Goal: Information Seeking & Learning: Learn about a topic

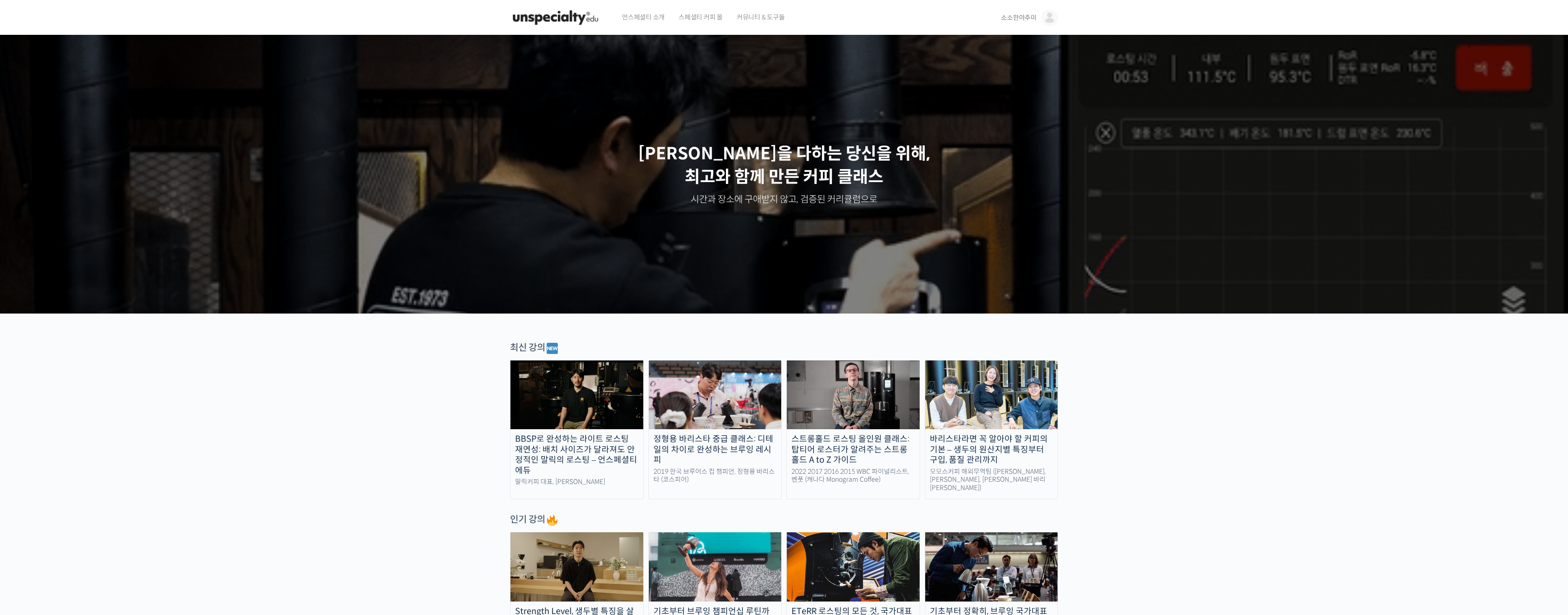
click at [1038, 15] on link "소소한아주미" at bounding box center [1029, 17] width 57 height 35
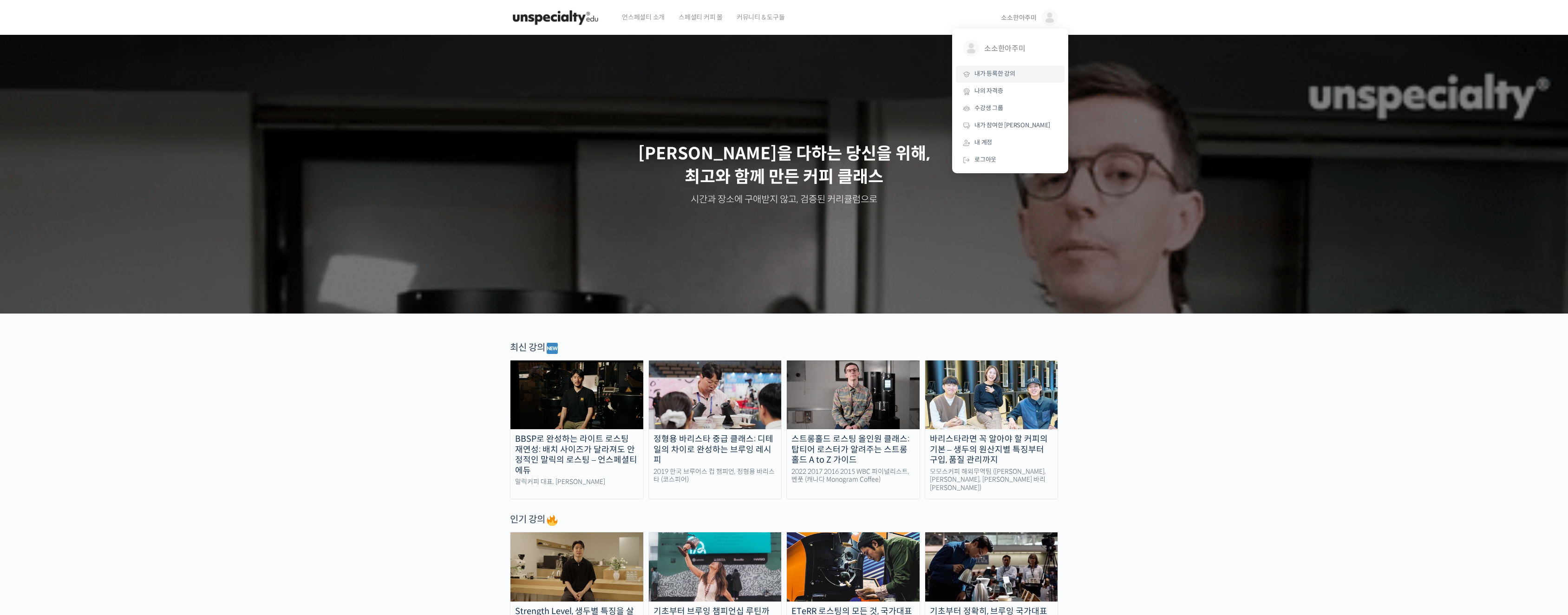
click at [991, 76] on span "내가 등록한 강의" at bounding box center [995, 74] width 41 height 8
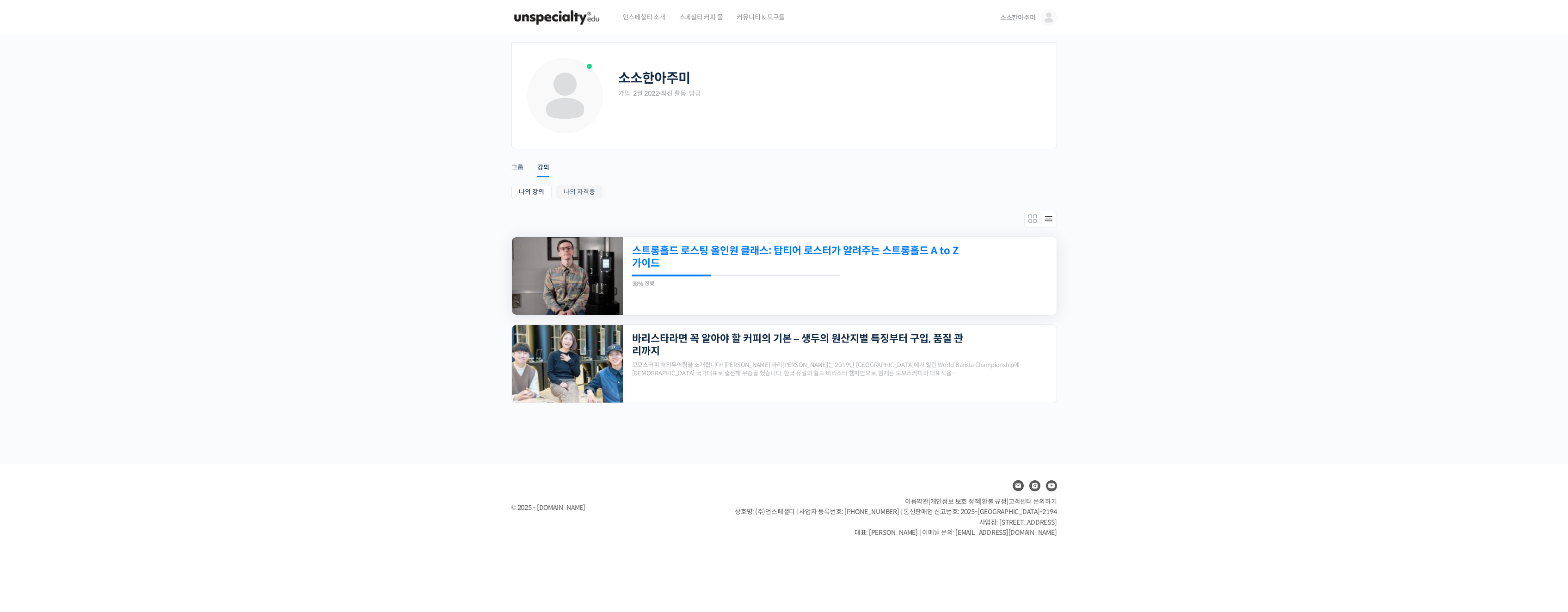
click at [739, 252] on link "스트롱홀드 로스팅 올인원 클래스: 탑티어 로스터가 알려주는 스트롱홀드 A to Z 가이드" at bounding box center [798, 257] width 332 height 25
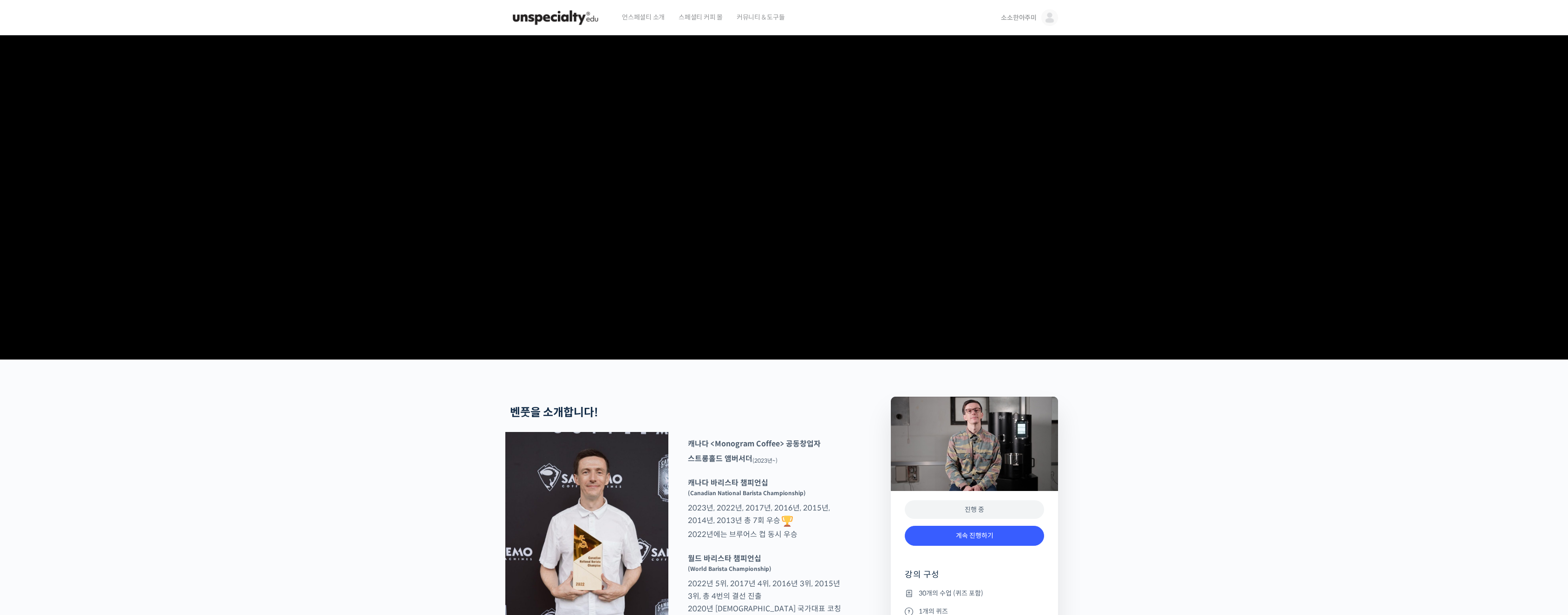
scroll to position [197, 0]
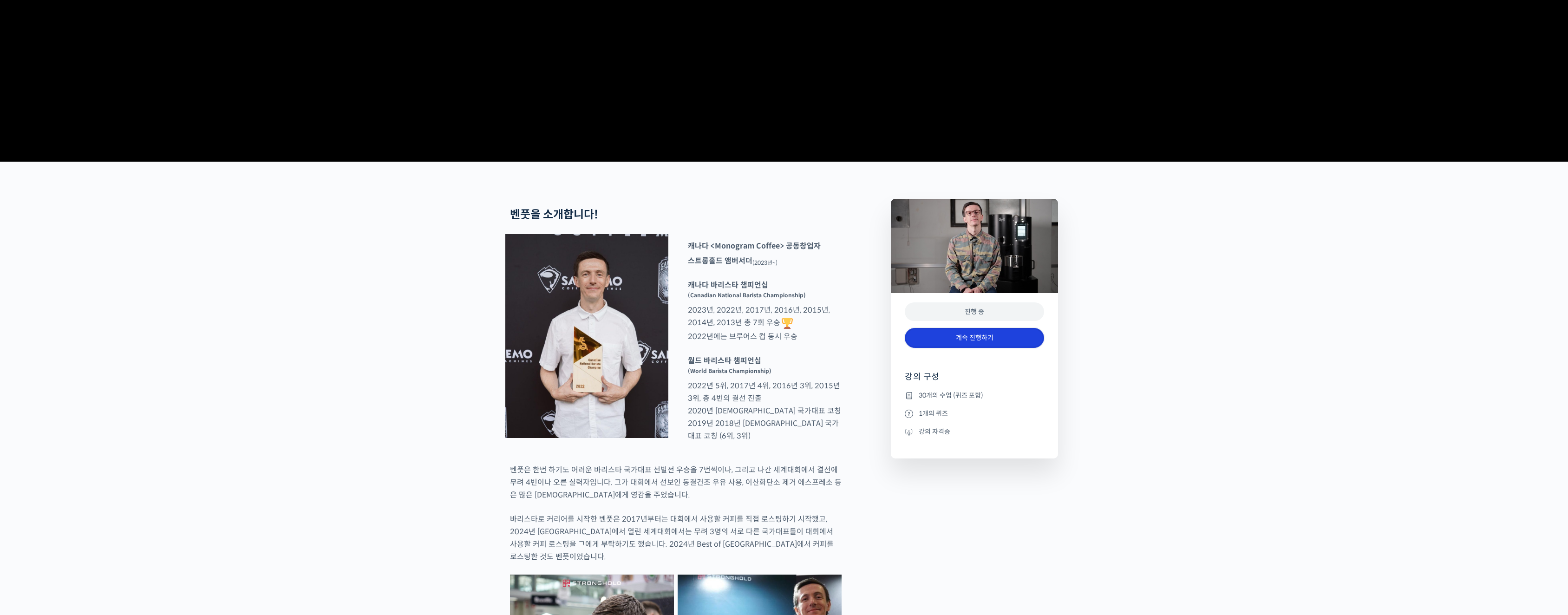
click at [965, 348] on link "계속 진행하기" at bounding box center [974, 338] width 139 height 20
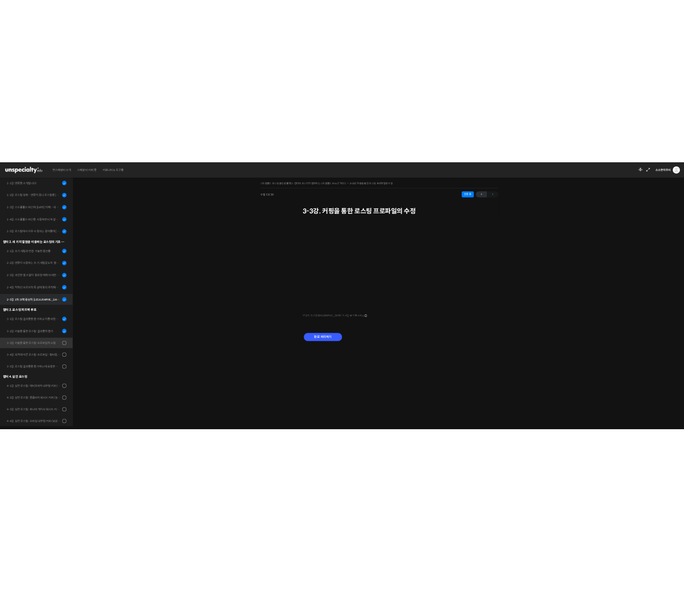
scroll to position [217, 0]
